Goal: Find specific page/section: Find specific page/section

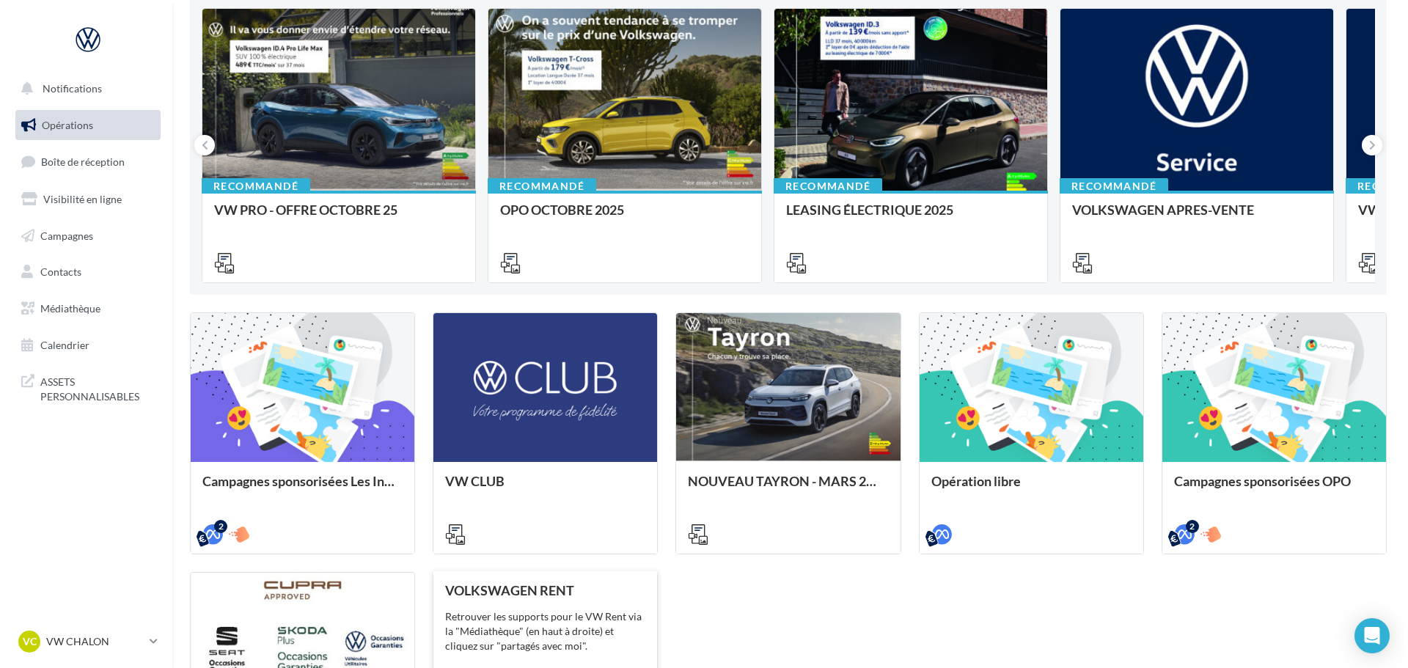
scroll to position [428, 0]
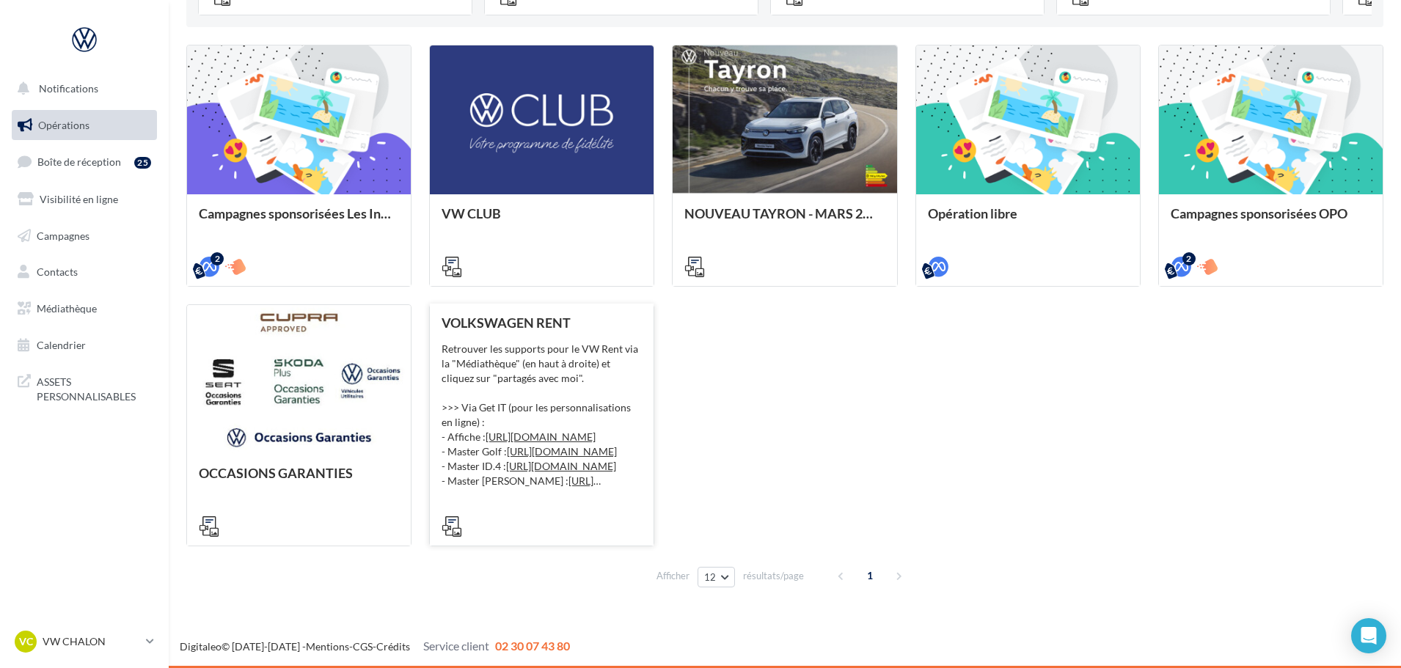
click at [539, 335] on div "VOLKSWAGEN RENT Retrouver les supports pour le VW Rent via la "Médiathèque" (en…" at bounding box center [541, 423] width 200 height 217
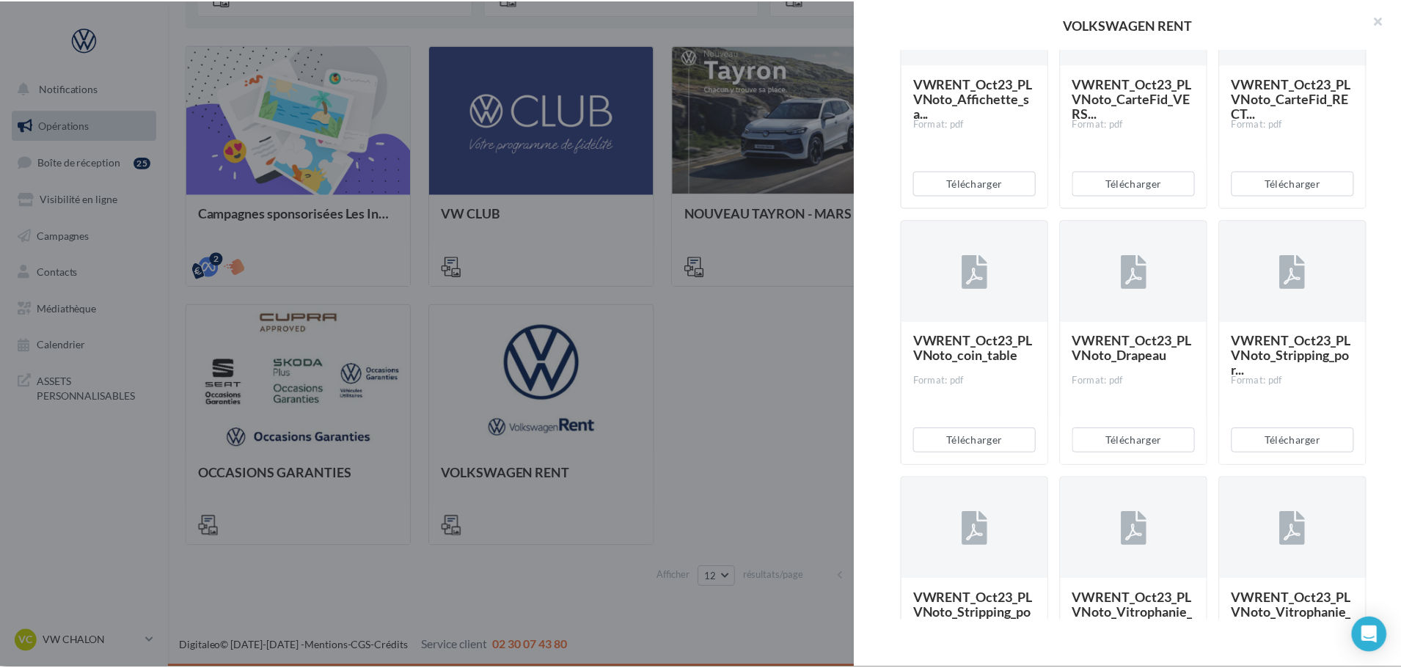
scroll to position [330, 0]
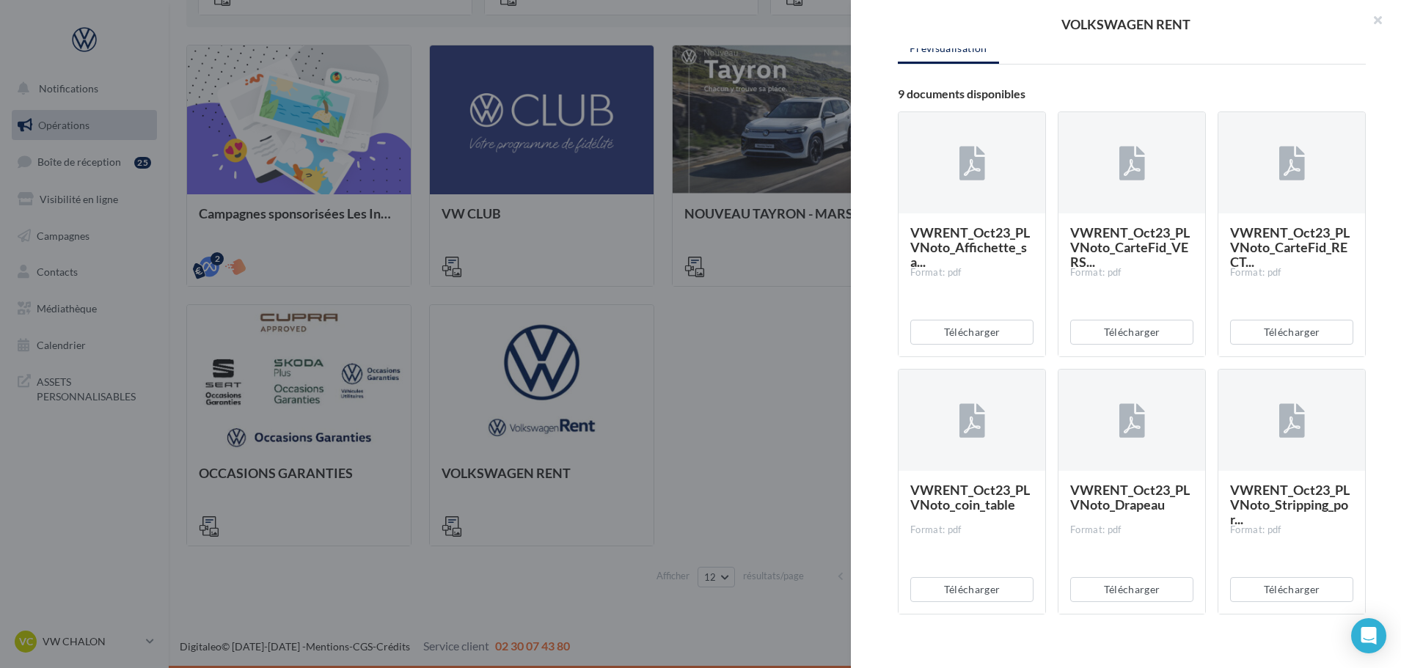
click at [186, 605] on div "VOLKSWAGEN RENT Description Retrouver les supports pour le VW Rent via la "Médi…" at bounding box center [784, 605] width 1197 height 0
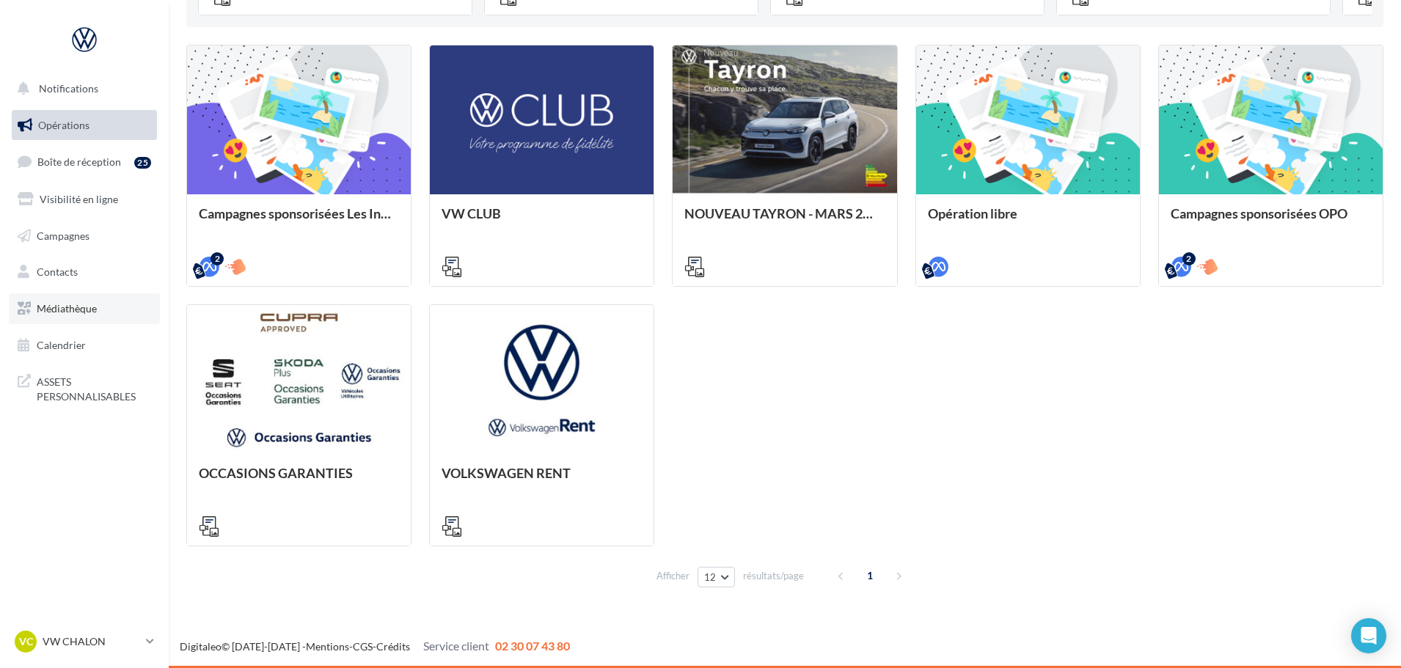
click at [46, 313] on span "Médiathèque" at bounding box center [67, 308] width 60 height 12
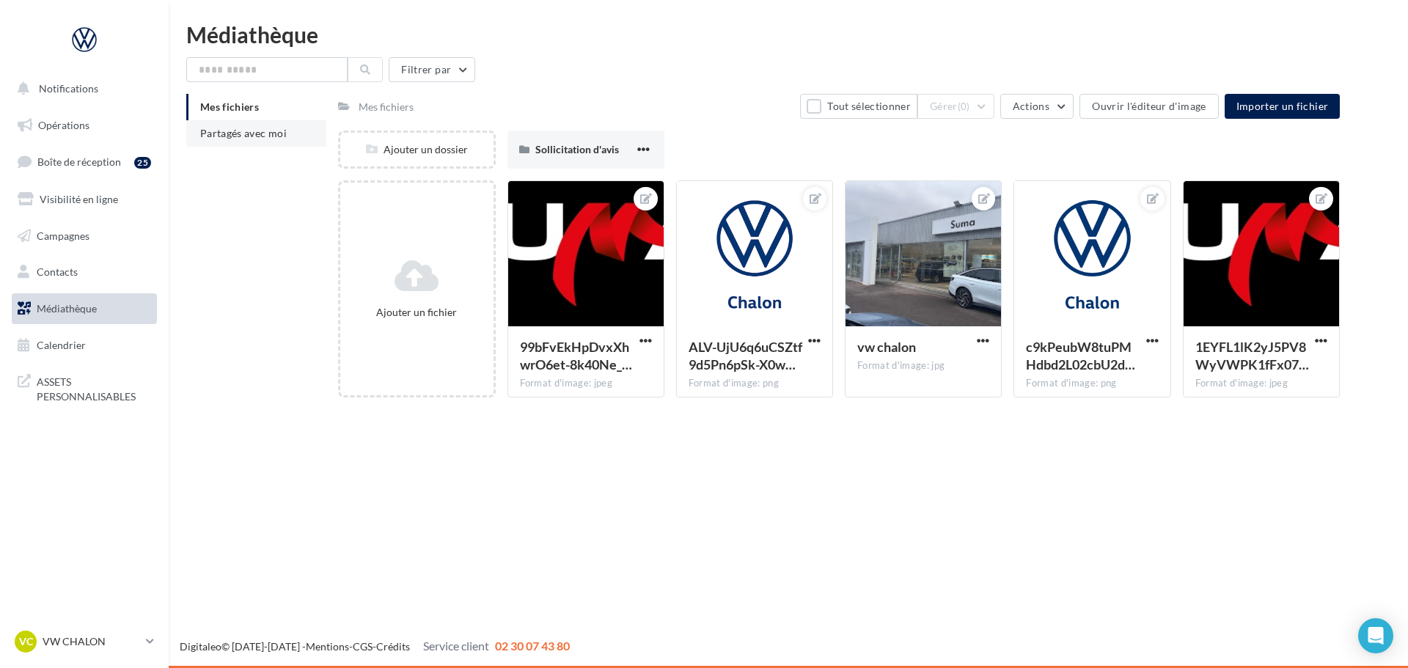
click at [243, 132] on span "Partagés avec moi" at bounding box center [243, 133] width 87 height 12
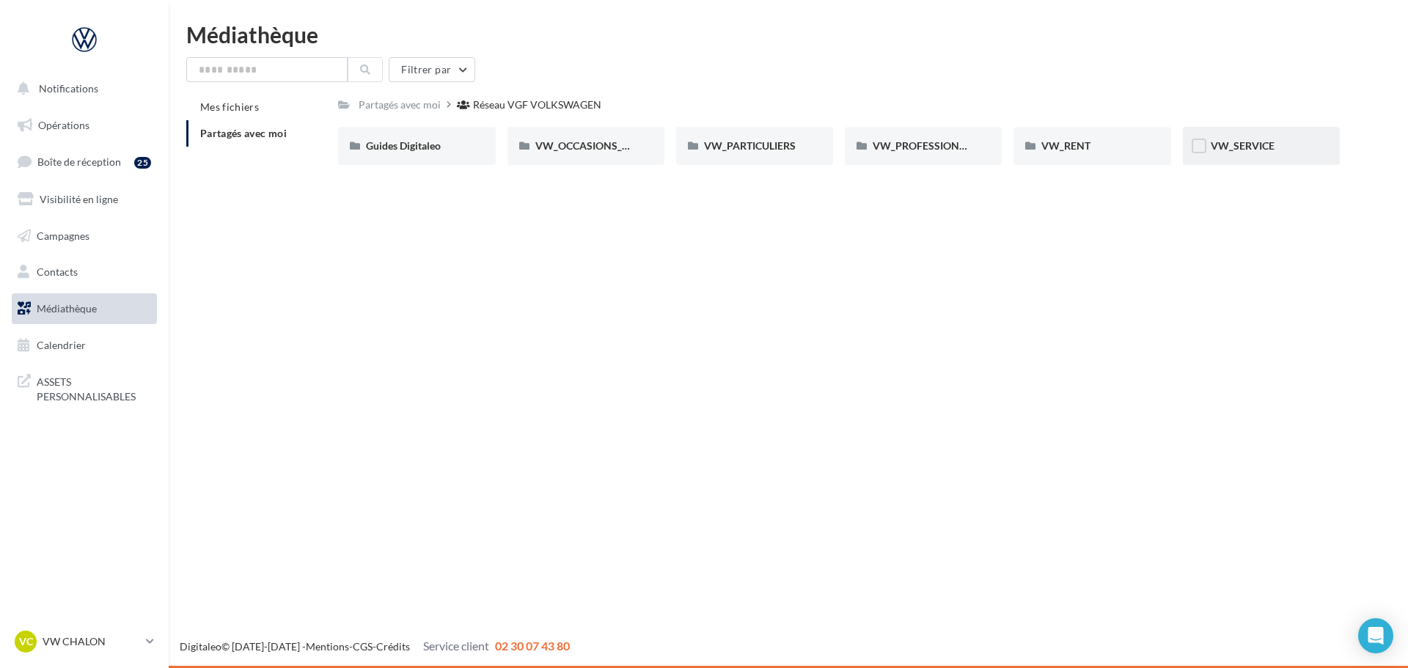
click at [1226, 144] on span "VW_SERVICE" at bounding box center [1243, 145] width 64 height 12
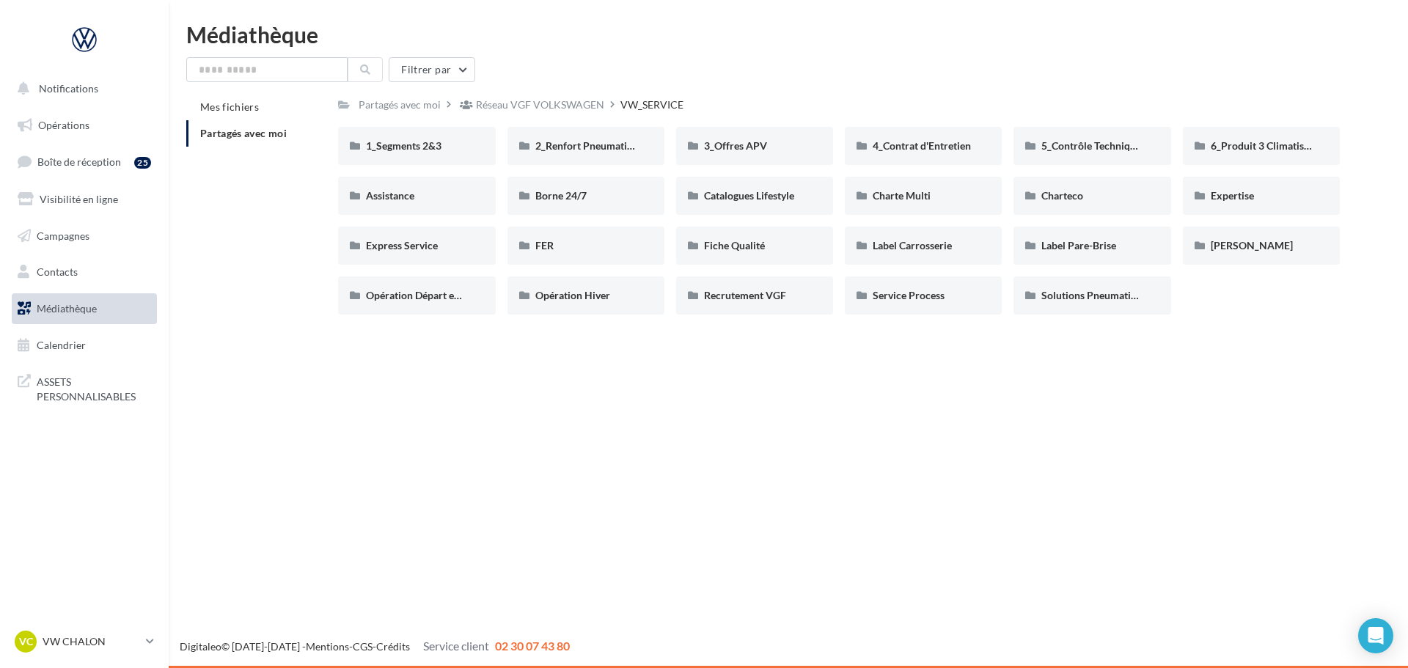
click at [1007, 399] on div "Notifications Opérations Boîte de réception 25 Visibilité en ligne Campagnes Co…" at bounding box center [704, 334] width 1408 height 668
click at [750, 139] on div "3_Offres APV" at bounding box center [754, 146] width 101 height 15
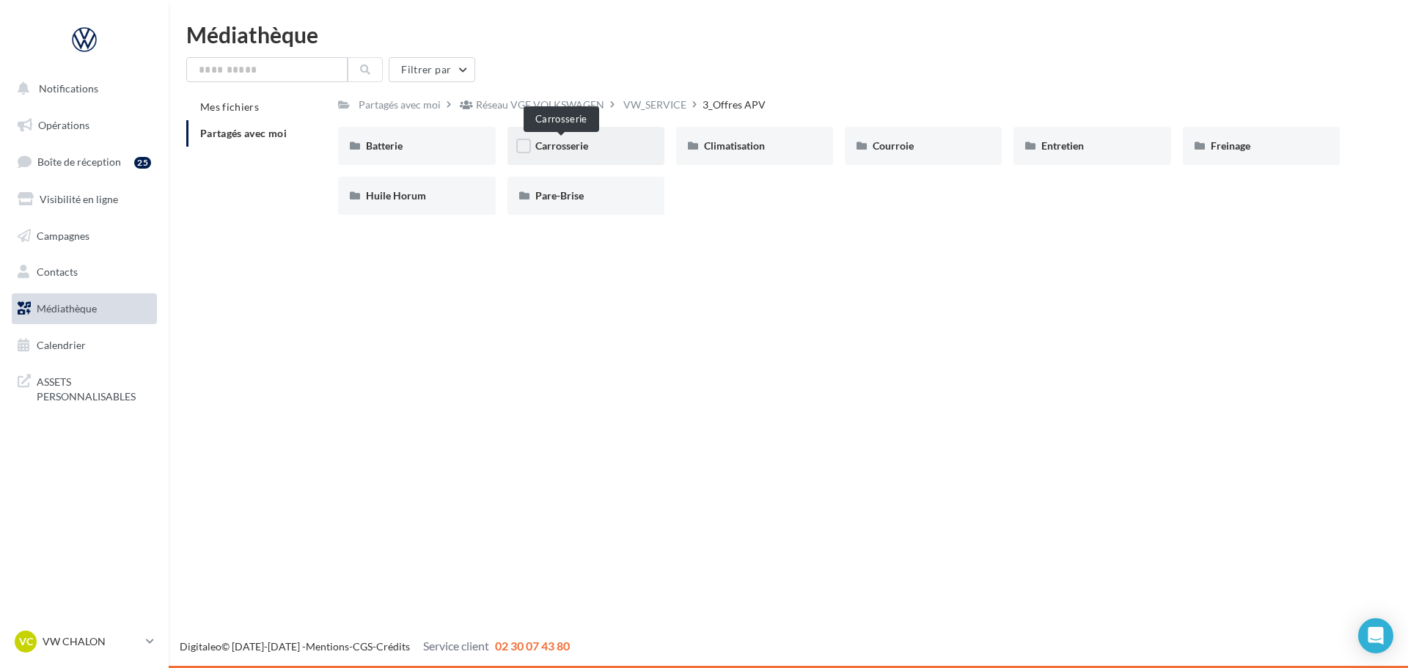
click at [566, 152] on span "Carrosserie" at bounding box center [561, 145] width 53 height 12
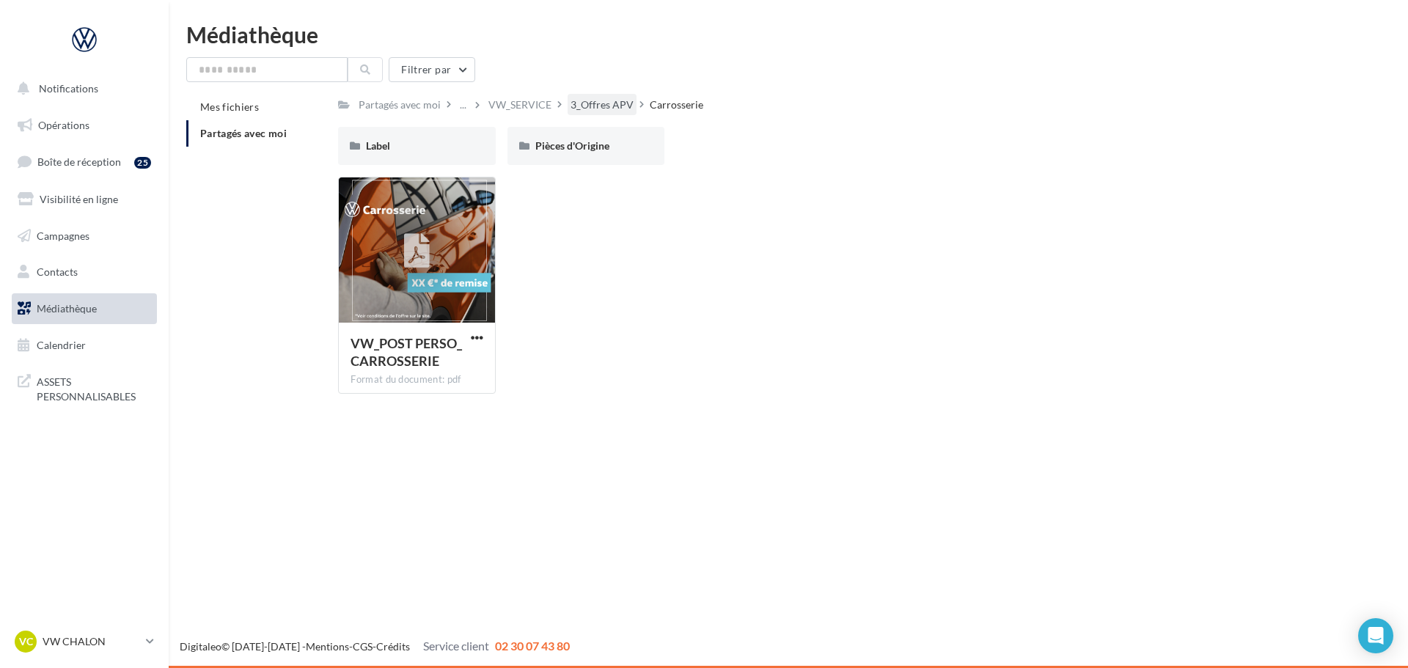
click at [590, 98] on div "3_Offres APV" at bounding box center [601, 105] width 63 height 15
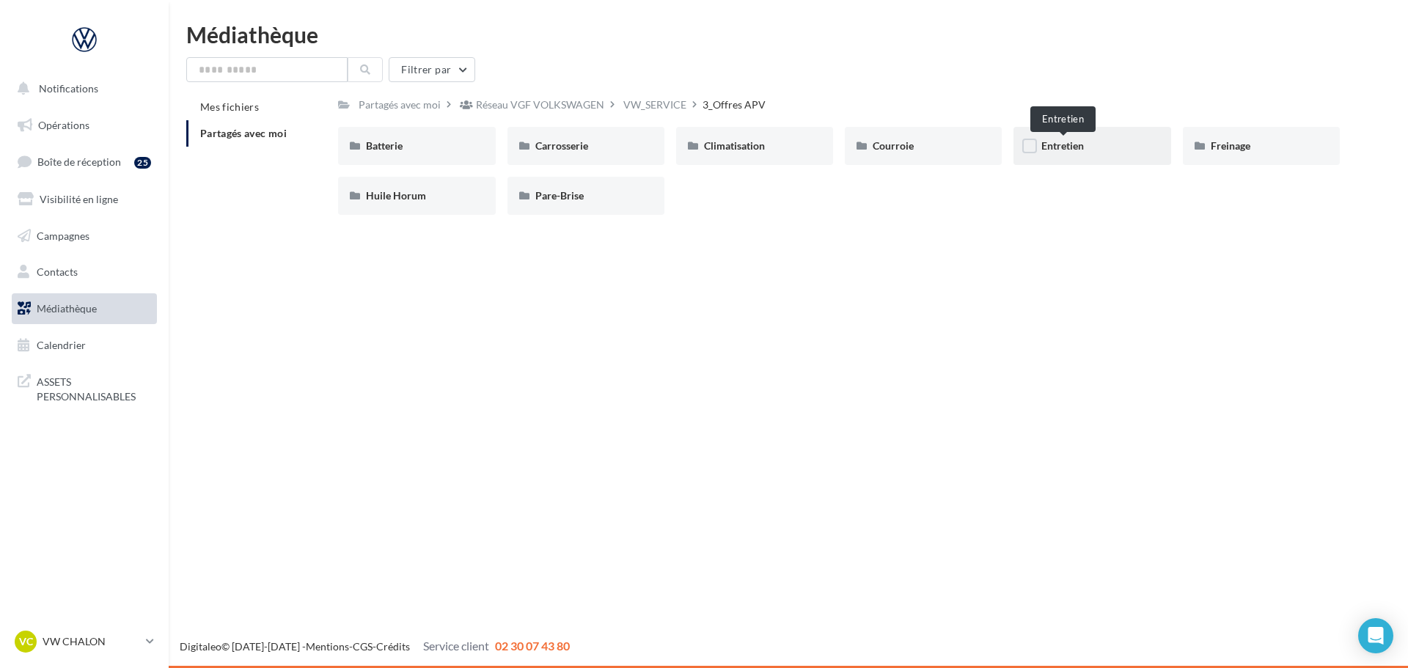
click at [1076, 144] on span "Entretien" at bounding box center [1062, 145] width 43 height 12
